Goal: Transaction & Acquisition: Register for event/course

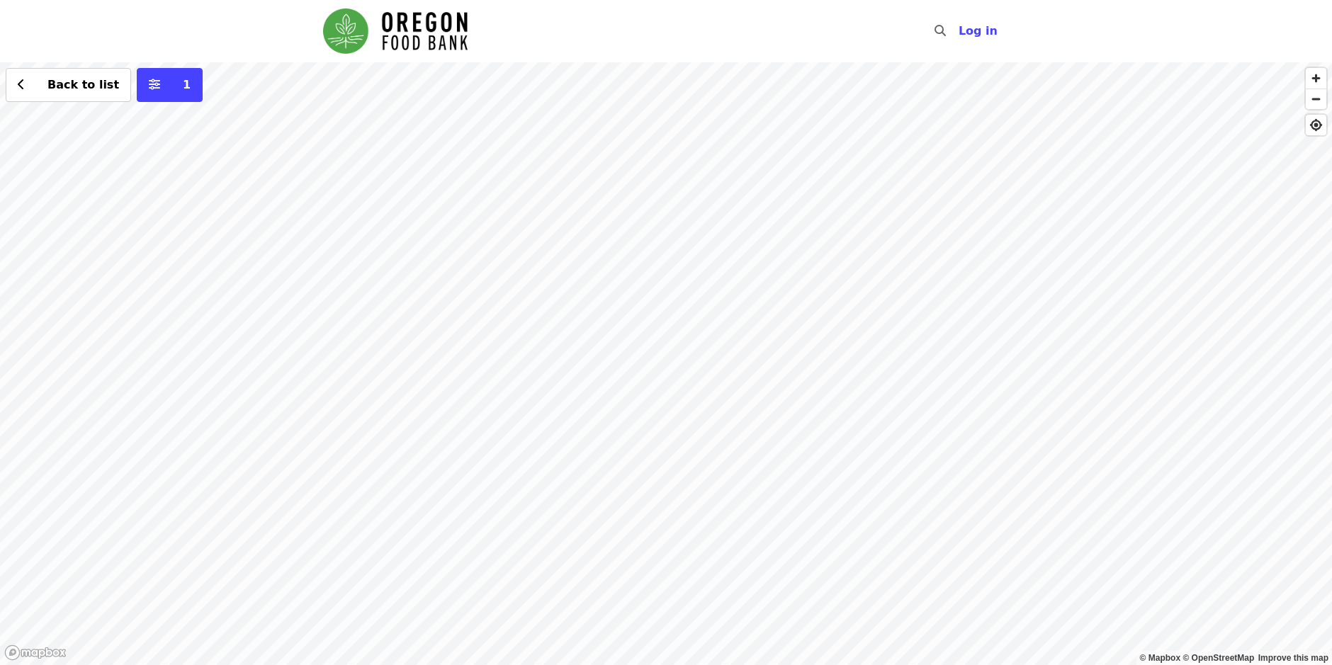
click at [395, 242] on div "Back to list 1" at bounding box center [666, 363] width 1332 height 603
click at [395, 242] on div "See 2 actions at this location Back to list 1" at bounding box center [666, 363] width 1332 height 603
click at [386, 268] on span "See 2 actions at this location" at bounding box center [394, 266] width 186 height 13
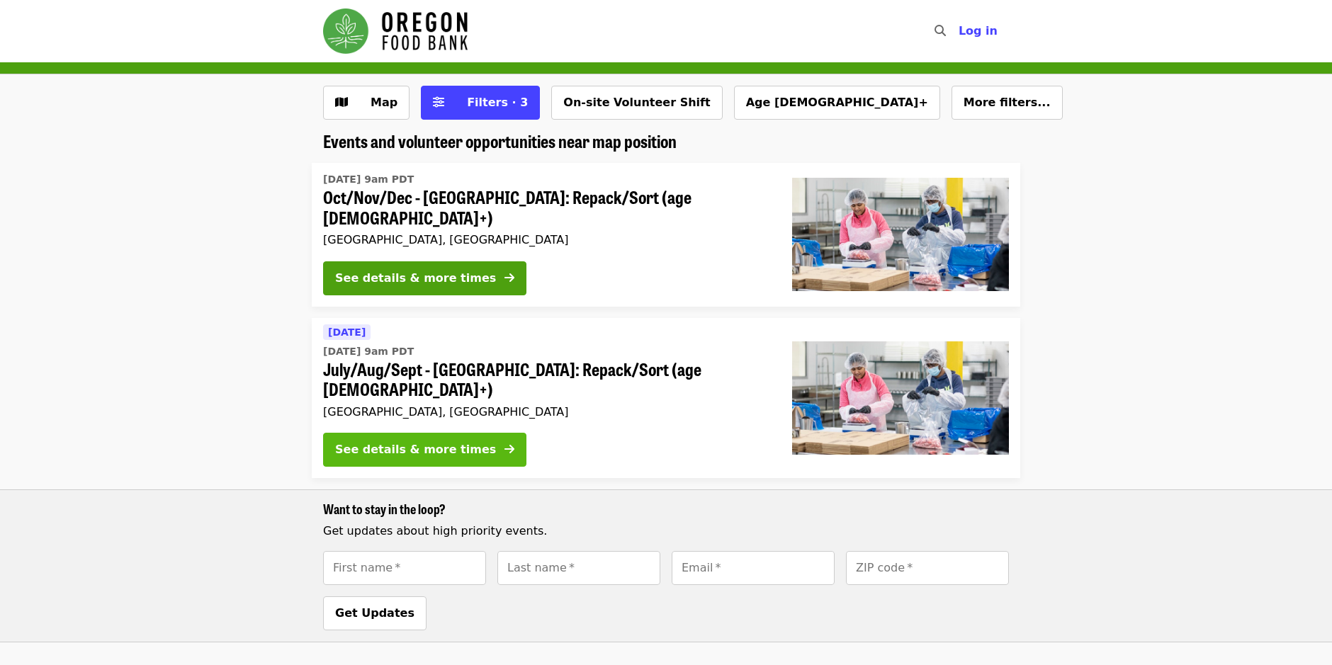
click at [435, 442] on div "See details & more times" at bounding box center [415, 450] width 161 height 17
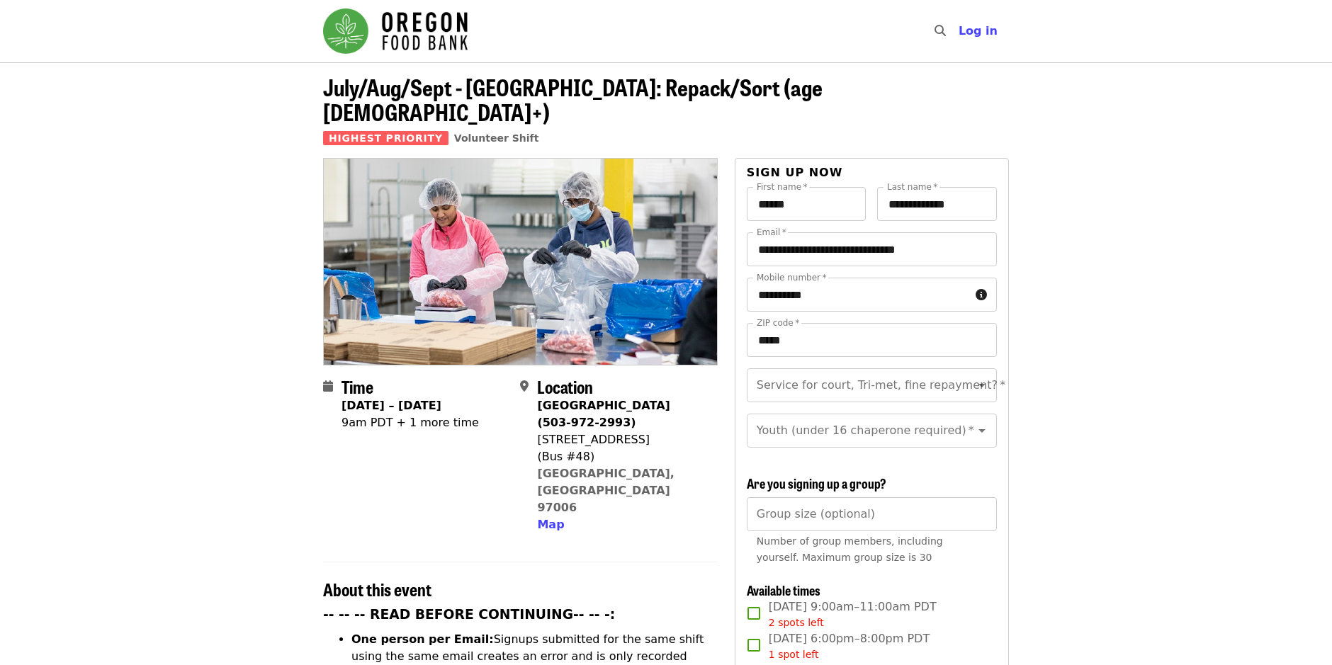
drag, startPoint x: 1332, startPoint y: 192, endPoint x: 1335, endPoint y: 199, distance: 7.9
click at [1332, 199] on html "Skip to content ​ Log in July/Aug/Sept - [GEOGRAPHIC_DATA]: Repack/Sort (age [D…" at bounding box center [666, 332] width 1332 height 665
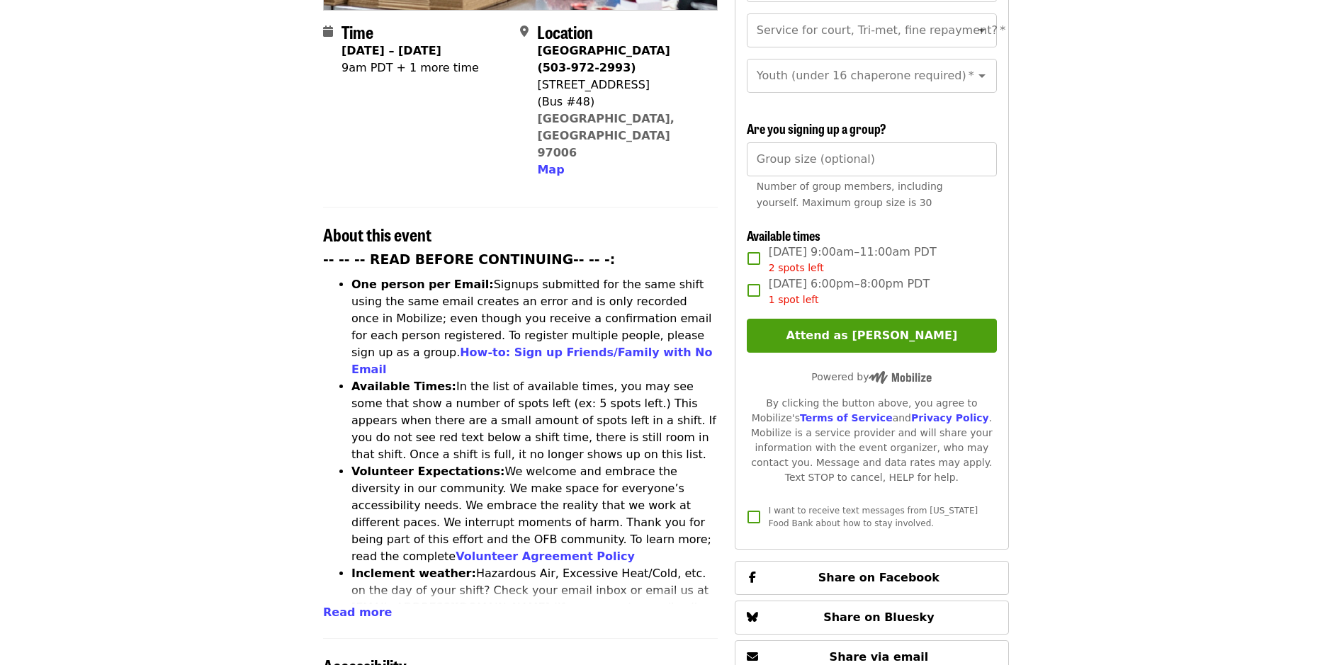
scroll to position [422, 0]
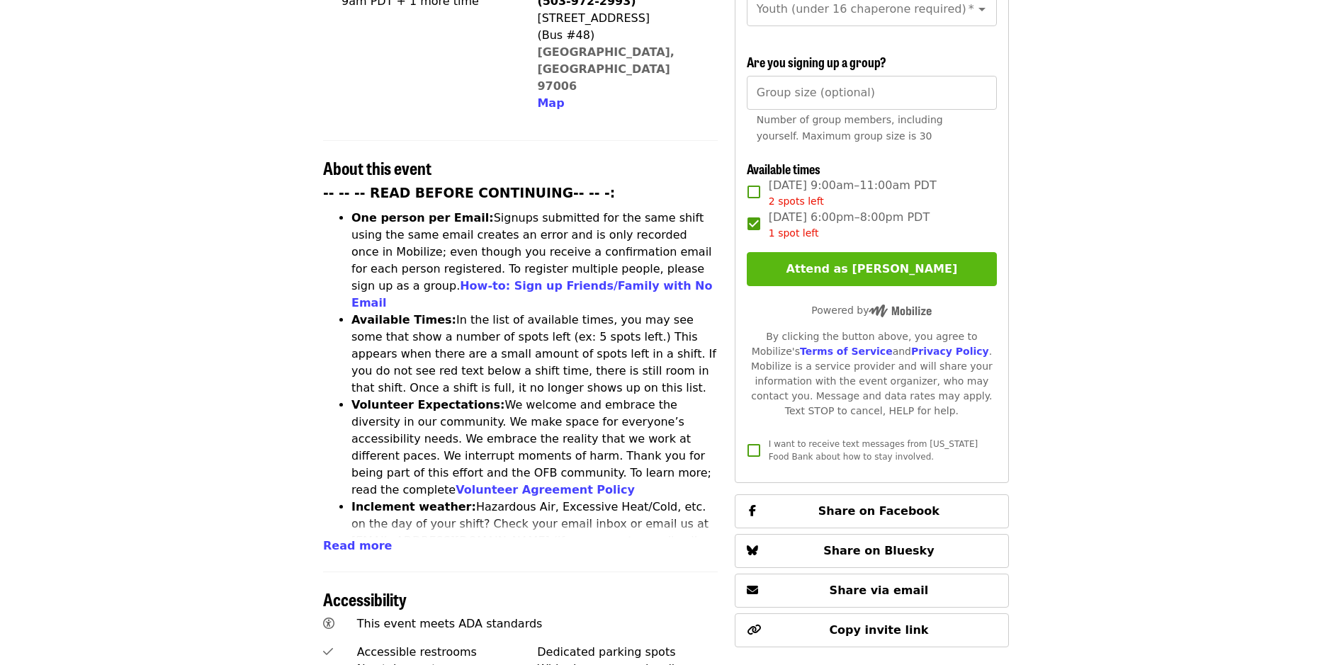
click at [853, 259] on button "Attend as [PERSON_NAME]" at bounding box center [872, 269] width 250 height 34
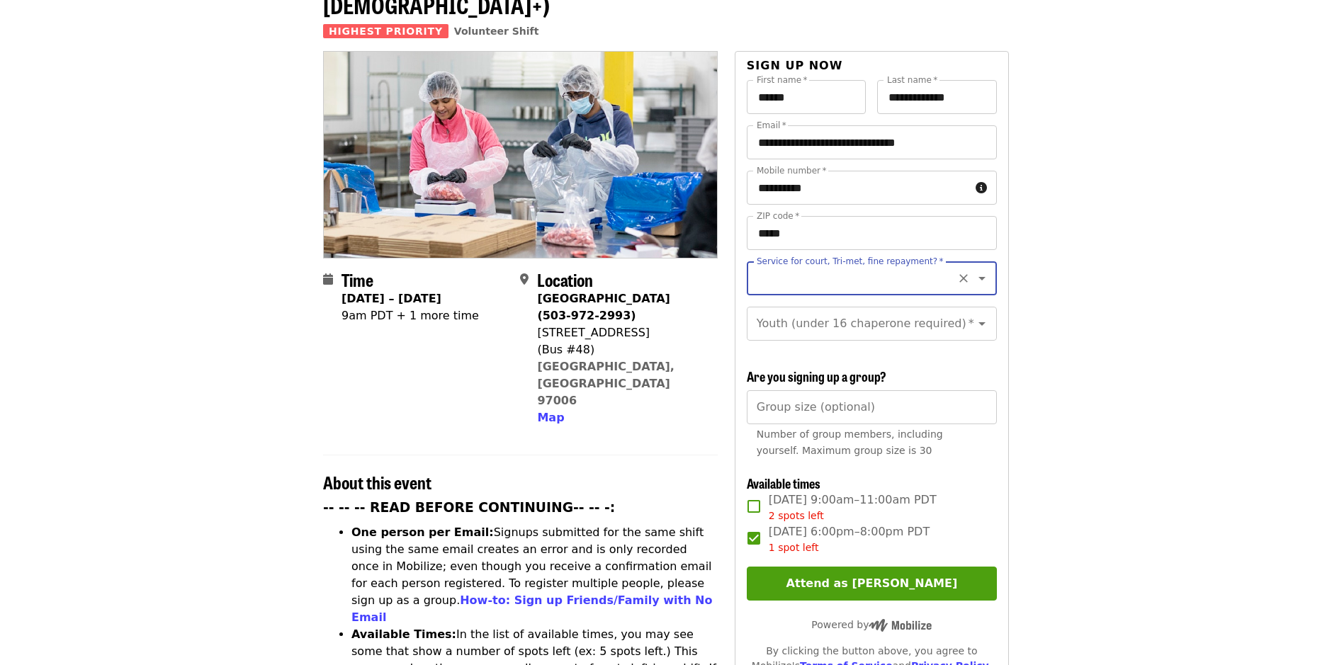
scroll to position [105, 0]
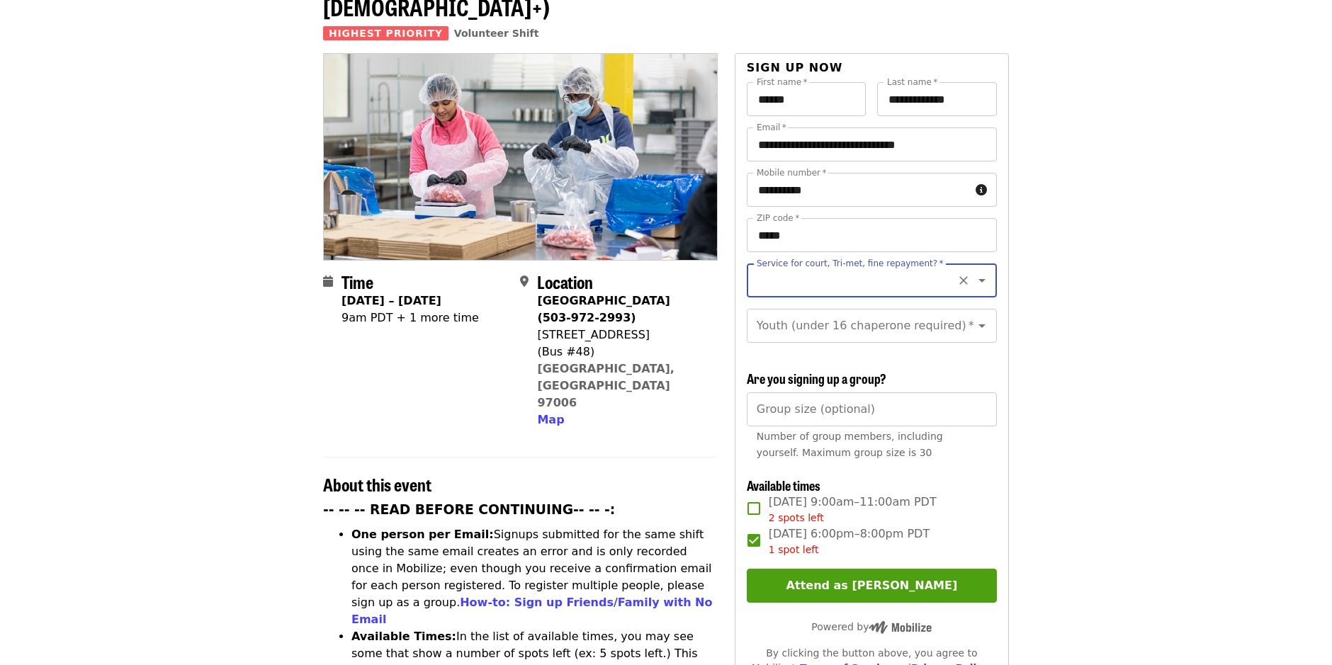
click at [974, 272] on icon "Open" at bounding box center [982, 280] width 17 height 17
click at [765, 291] on li "No" at bounding box center [867, 294] width 240 height 26
type input "**"
click at [974, 317] on icon "Open" at bounding box center [982, 325] width 17 height 17
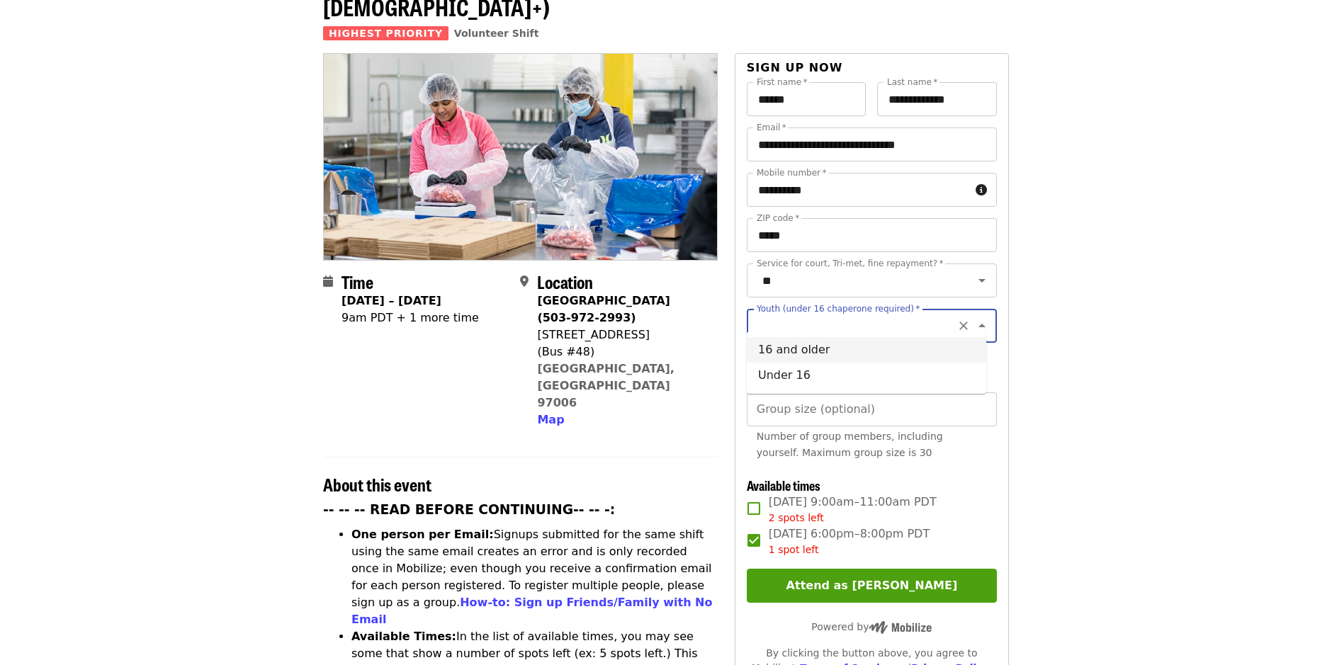
click at [902, 352] on li "16 and older" at bounding box center [867, 350] width 240 height 26
type input "**********"
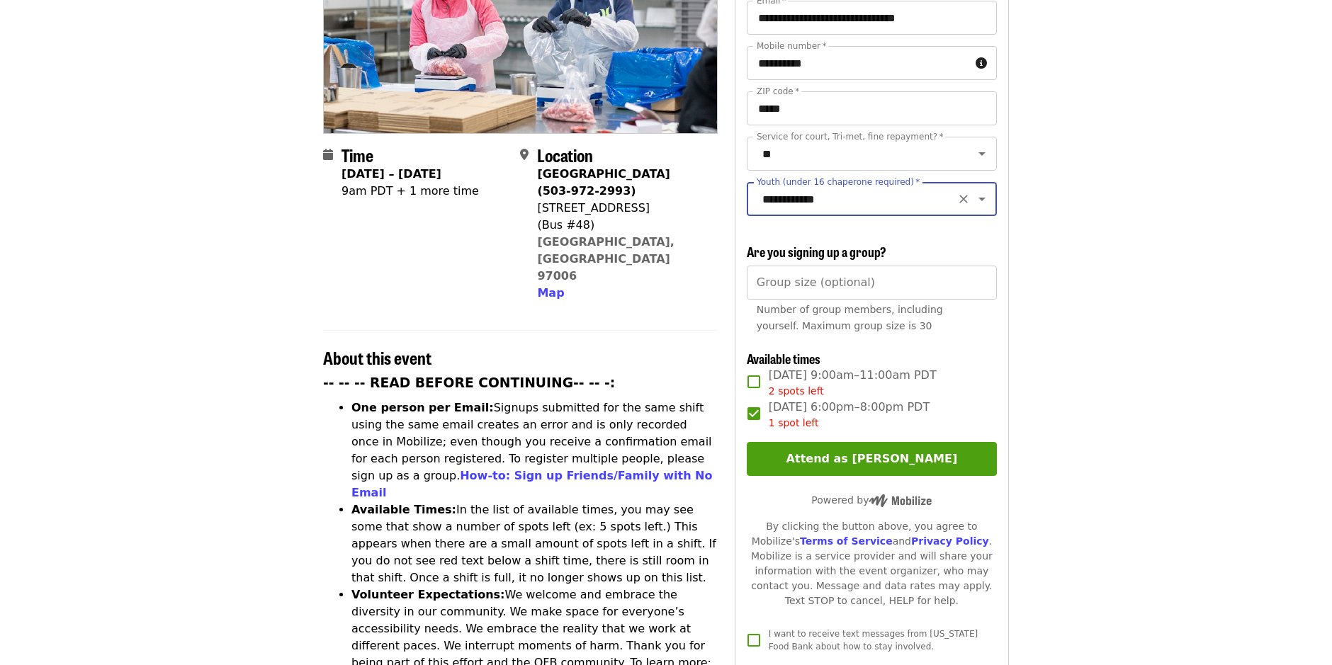
scroll to position [254, 0]
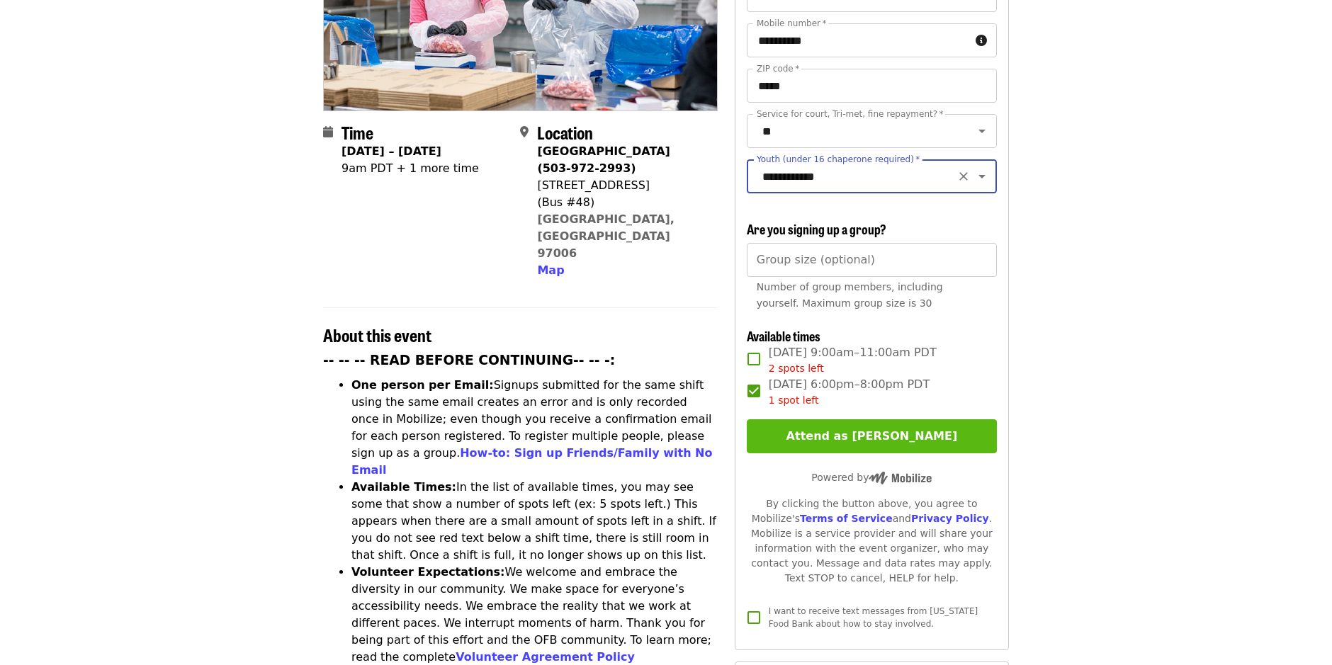
click at [886, 432] on button "Attend as [PERSON_NAME]" at bounding box center [872, 437] width 250 height 34
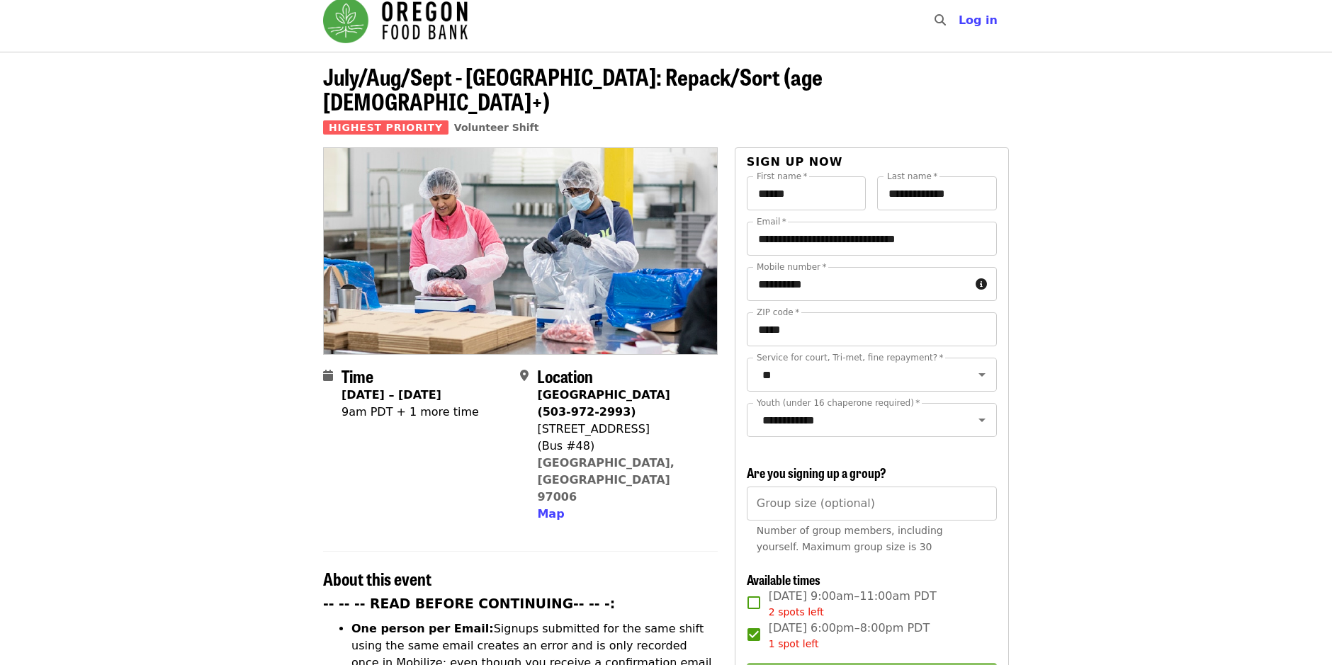
scroll to position [0, 0]
